Goal: Information Seeking & Learning: Find contact information

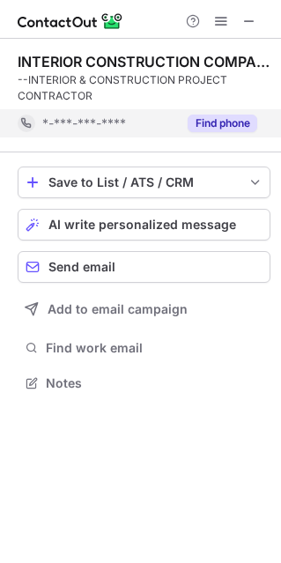
scroll to position [370, 281]
click at [220, 150] on div "INTERIOR CONSTRUCTION COMPANY TURNKEY PROJECT CONTRACTOR --INTERIOR & CONSTRUCT…" at bounding box center [144, 96] width 253 height 114
click at [233, 122] on button "Find phone" at bounding box center [223, 123] width 70 height 18
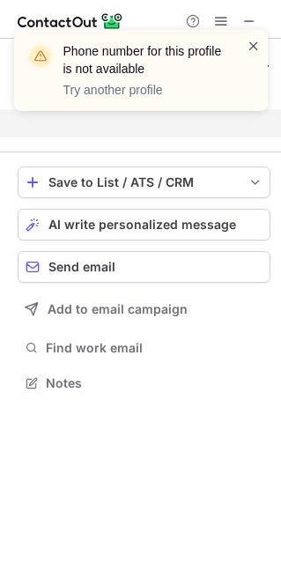
click at [254, 46] on span at bounding box center [254, 46] width 14 height 18
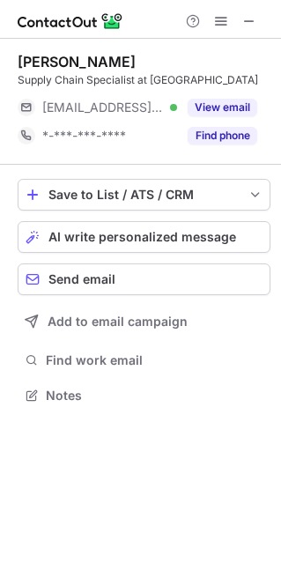
scroll to position [382, 281]
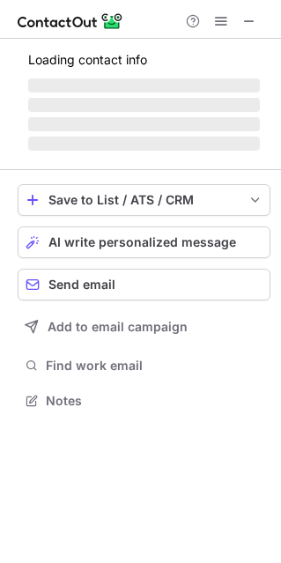
scroll to position [426, 281]
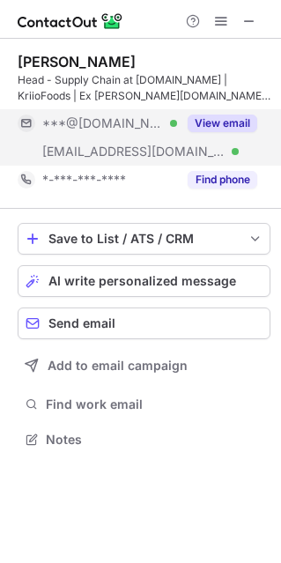
click at [226, 127] on button "View email" at bounding box center [223, 123] width 70 height 18
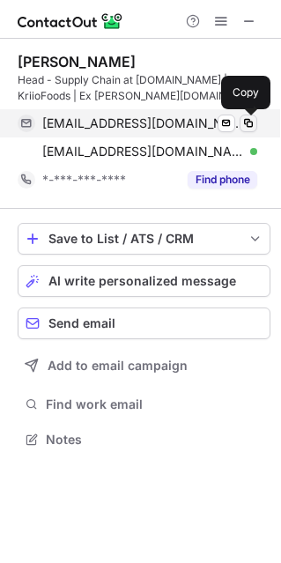
click at [249, 127] on span at bounding box center [248, 123] width 14 height 14
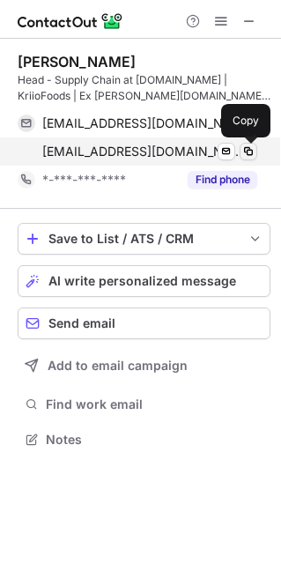
click at [247, 150] on span at bounding box center [248, 151] width 14 height 14
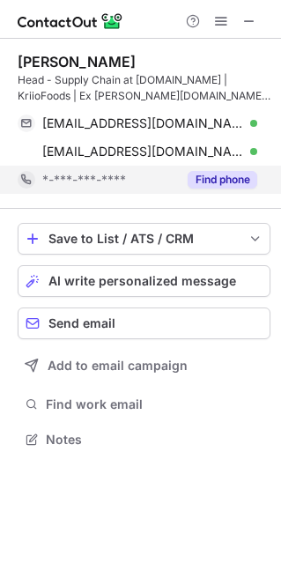
click at [210, 187] on button "Find phone" at bounding box center [223, 180] width 70 height 18
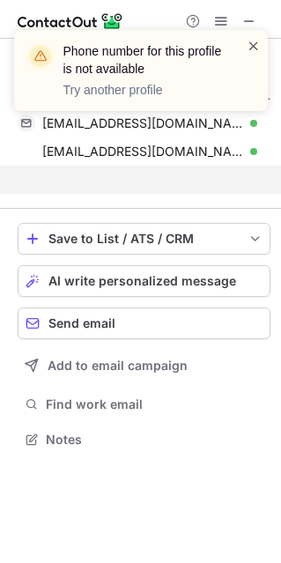
scroll to position [398, 281]
click at [255, 38] on span at bounding box center [254, 46] width 14 height 18
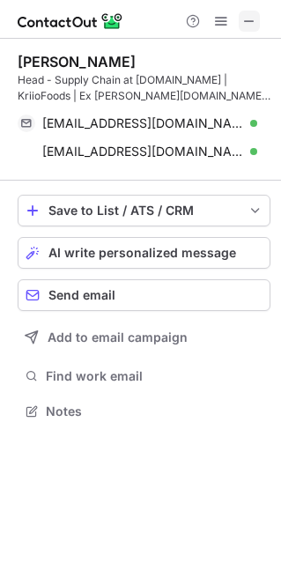
click at [246, 26] on span at bounding box center [249, 21] width 14 height 14
